Goal: Find specific page/section: Find specific page/section

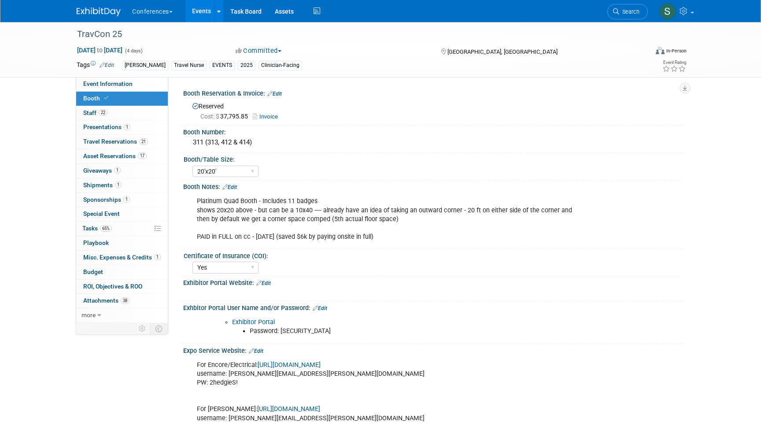
select select "20'x20'"
select select "Yes"
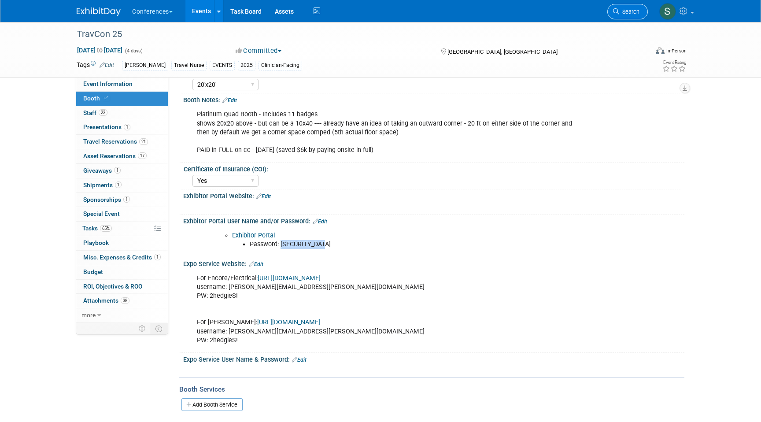
click at [615, 9] on icon at bounding box center [616, 11] width 6 height 6
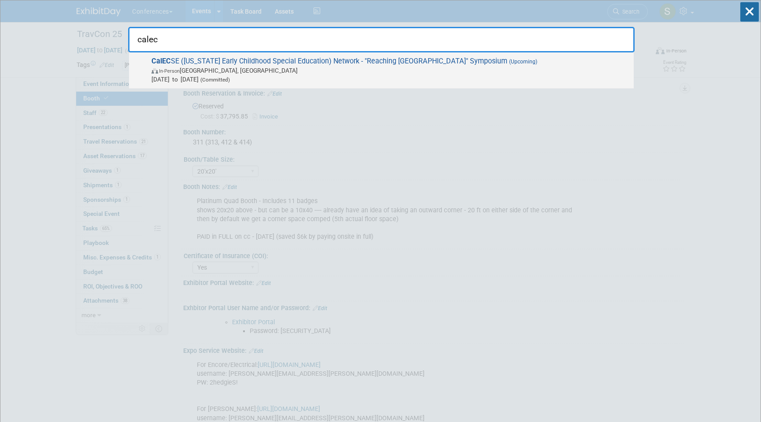
type input "calec"
click at [433, 66] on span "CalEC SE (California Early Childhood Special Education) Network - "Reaching New…" at bounding box center [389, 70] width 480 height 27
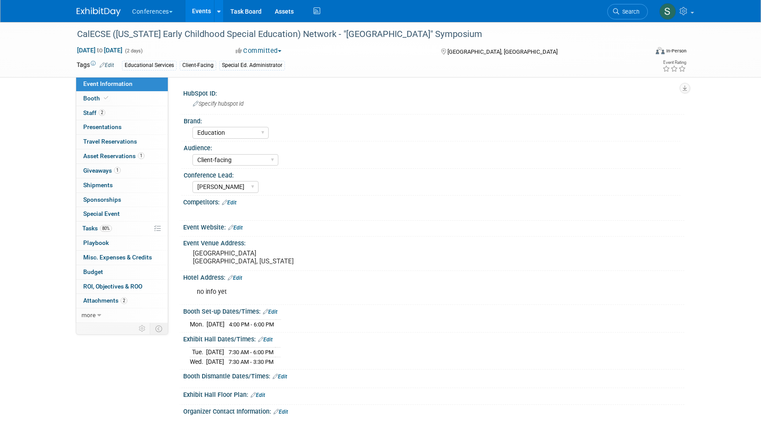
select select "Education"
select select "Client-facing"
select select "[PERSON_NAME]"
click at [129, 94] on link "Booth" at bounding box center [122, 99] width 92 height 14
select select "8' tabletop"
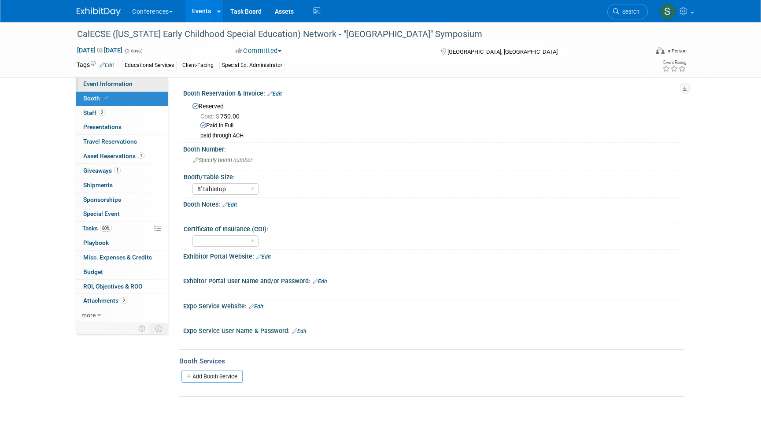
click at [127, 83] on span "Event Information" at bounding box center [107, 83] width 49 height 7
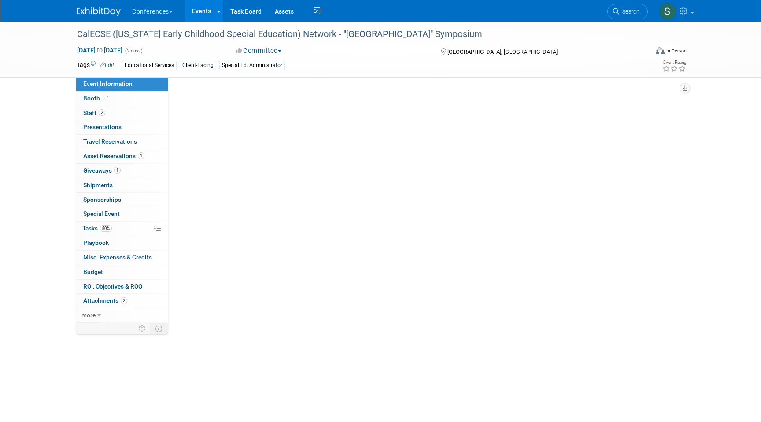
select select "Education"
select select "Client-facing"
select select "[PERSON_NAME]"
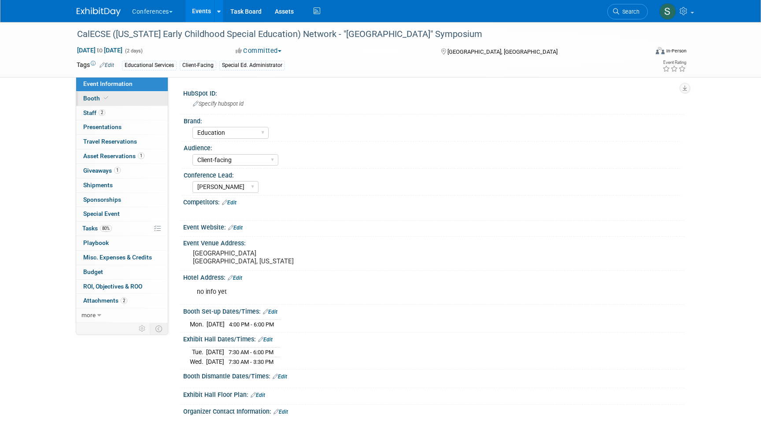
click at [125, 95] on link "Booth" at bounding box center [122, 99] width 92 height 14
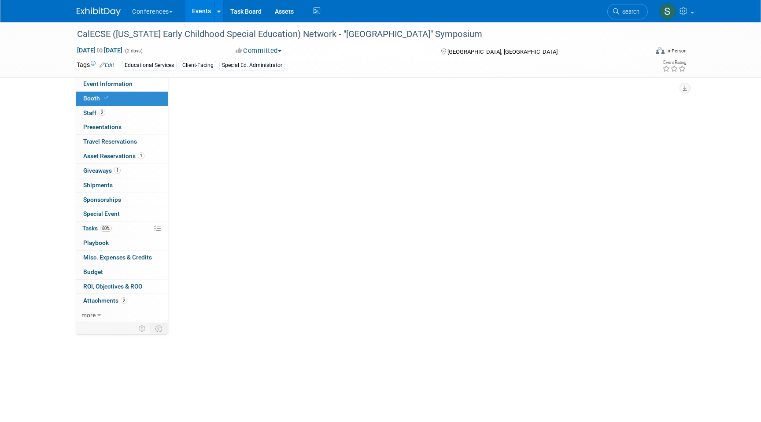
select select "8' tabletop"
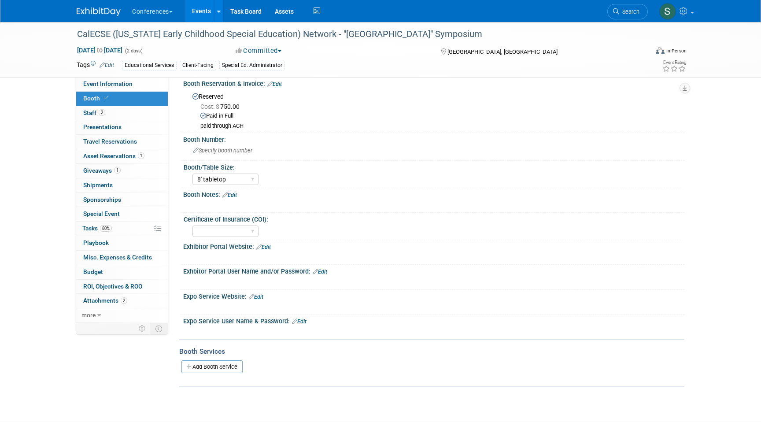
scroll to position [18, 0]
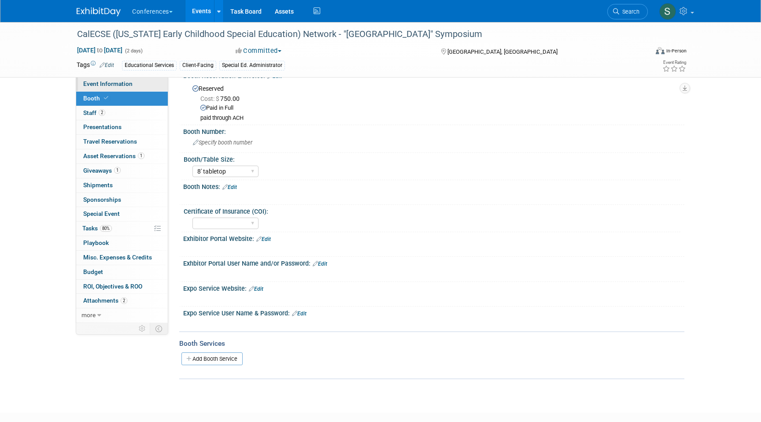
click at [114, 86] on span "Event Information" at bounding box center [107, 83] width 49 height 7
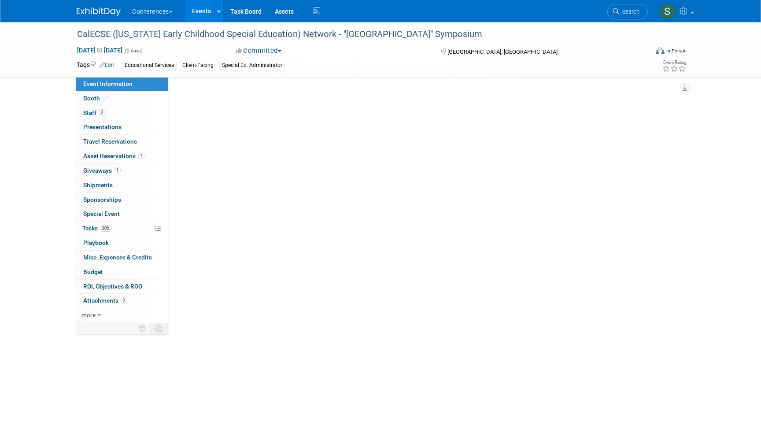
select select "Education"
select select "Client-facing"
select select "[PERSON_NAME]"
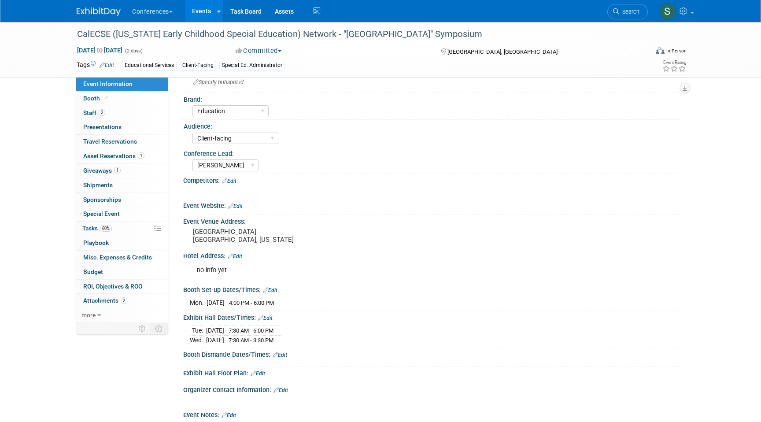
scroll to position [19, 0]
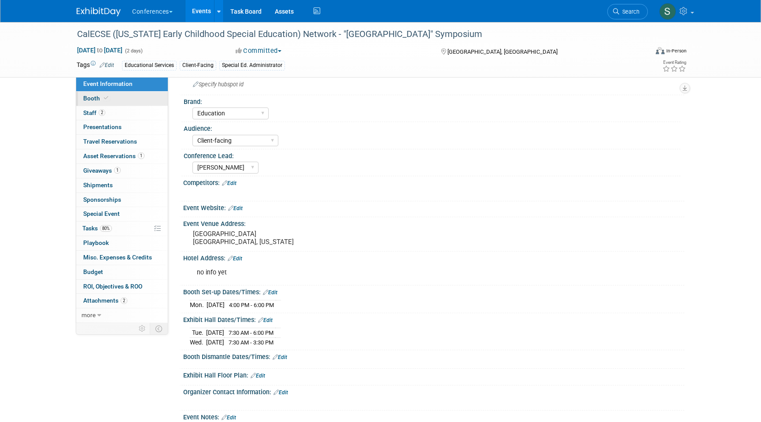
click at [105, 95] on span at bounding box center [106, 98] width 8 height 7
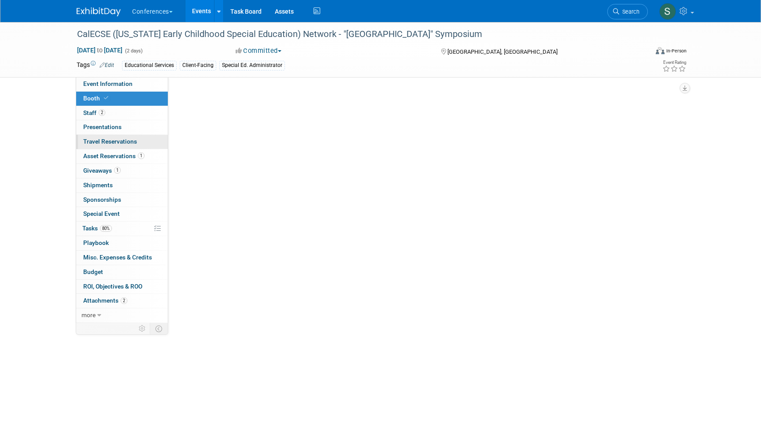
select select "8' tabletop"
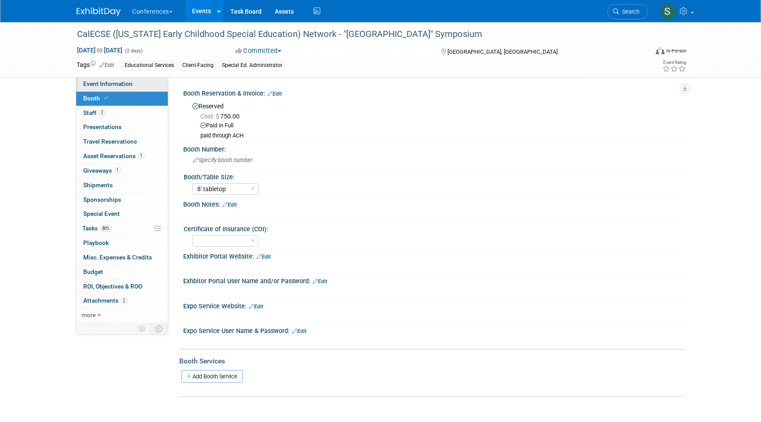
click at [107, 81] on span "Event Information" at bounding box center [107, 83] width 49 height 7
select select "Education"
select select "Client-facing"
select select "[PERSON_NAME]"
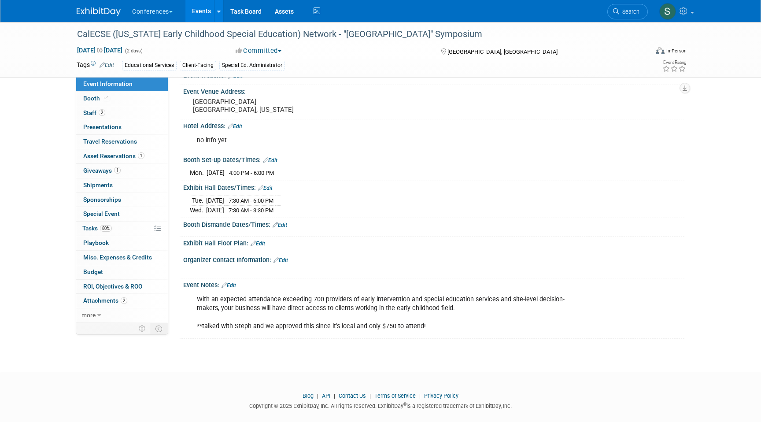
scroll to position [162, 0]
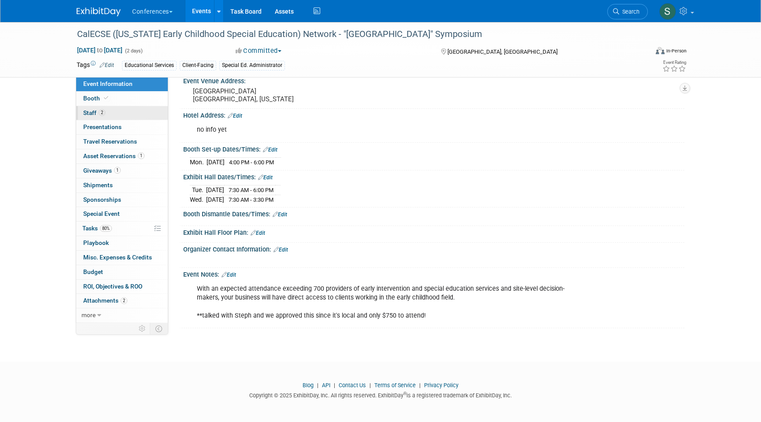
click at [118, 112] on link "2 Staff 2" at bounding box center [122, 113] width 92 height 14
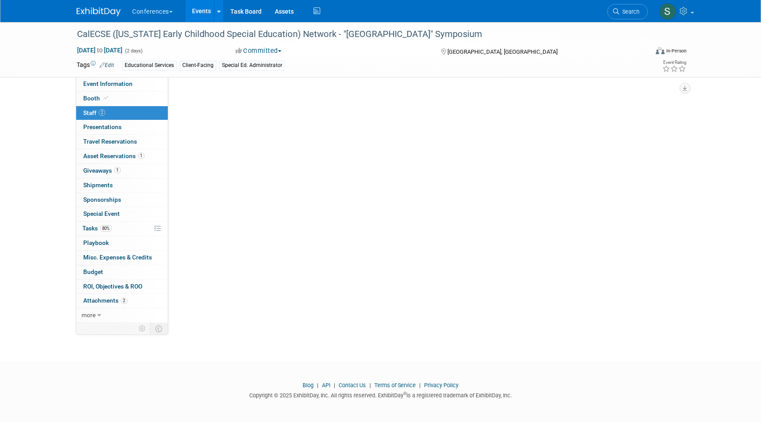
scroll to position [0, 0]
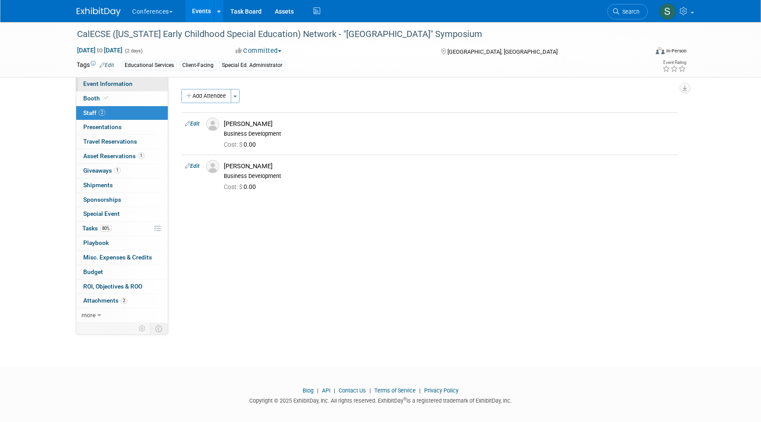
click at [104, 79] on link "Event Information" at bounding box center [122, 84] width 92 height 14
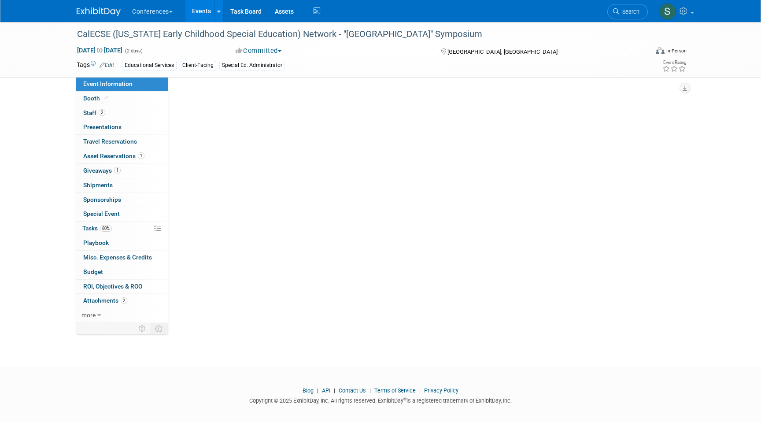
select select "Education"
select select "Client-facing"
select select "[PERSON_NAME]"
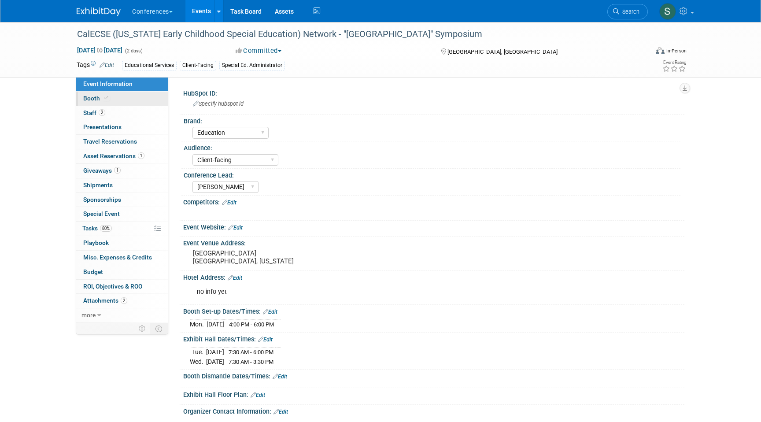
click at [133, 94] on link "Booth" at bounding box center [122, 99] width 92 height 14
select select "8' tabletop"
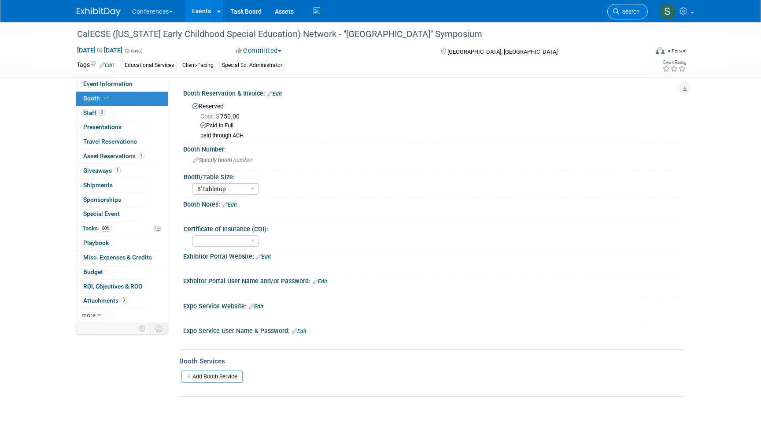
click at [624, 18] on link "Search" at bounding box center [627, 11] width 40 height 15
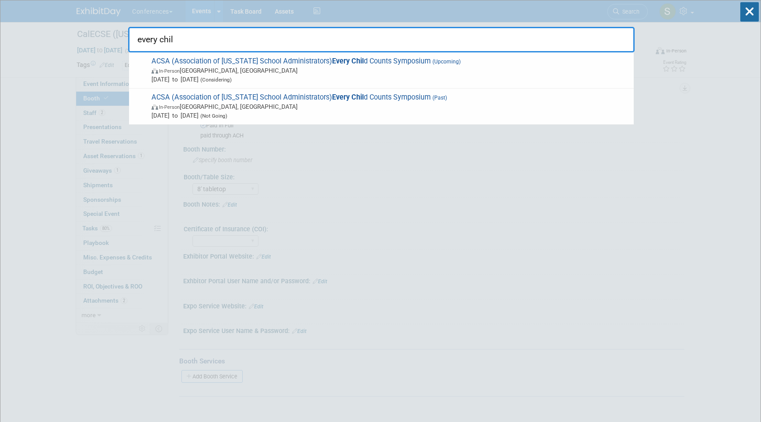
type input "every chil"
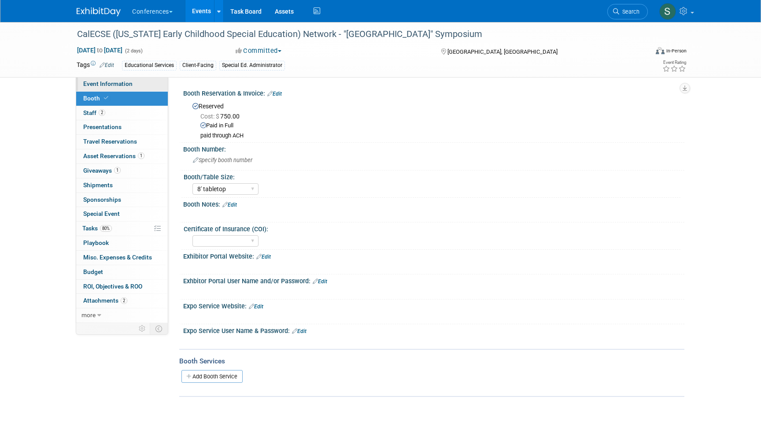
click at [121, 85] on span "Event Information" at bounding box center [107, 83] width 49 height 7
select select "Education"
select select "Client-facing"
select select "[PERSON_NAME]"
